Goal: Find specific page/section

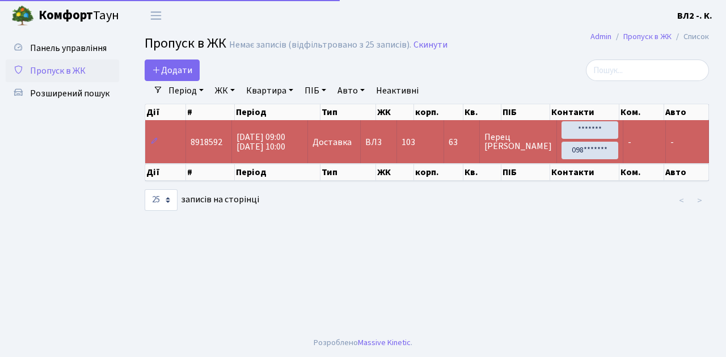
select select "25"
drag, startPoint x: 70, startPoint y: 92, endPoint x: 73, endPoint y: 98, distance: 6.6
click at [70, 92] on span "Розширений пошук" at bounding box center [69, 93] width 79 height 12
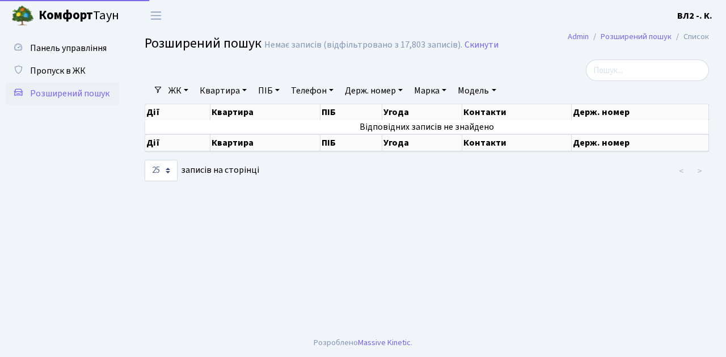
select select "25"
click at [247, 88] on link "Квартира" at bounding box center [223, 90] width 56 height 19
type input "15"
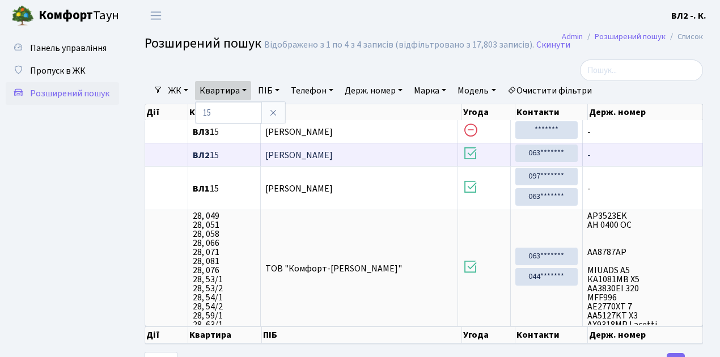
click at [214, 153] on span "ВЛ2 15" at bounding box center [224, 155] width 63 height 9
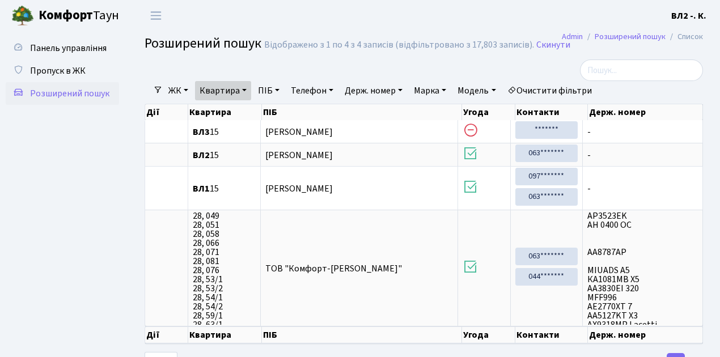
click at [79, 159] on ul "Панель управління Пропуск в ЖК Розширений пошук" at bounding box center [62, 203] width 113 height 332
click at [72, 176] on ul "Панель управління Пропуск в ЖК Розширений пошук" at bounding box center [62, 203] width 113 height 332
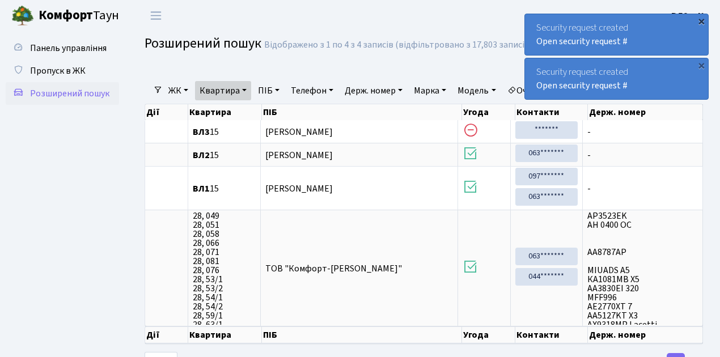
click at [702, 22] on div "×" at bounding box center [701, 20] width 11 height 11
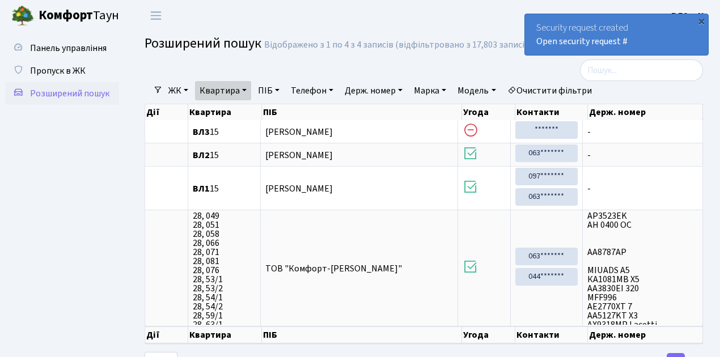
click at [702, 22] on div "×" at bounding box center [701, 20] width 11 height 11
